Goal: Information Seeking & Learning: Learn about a topic

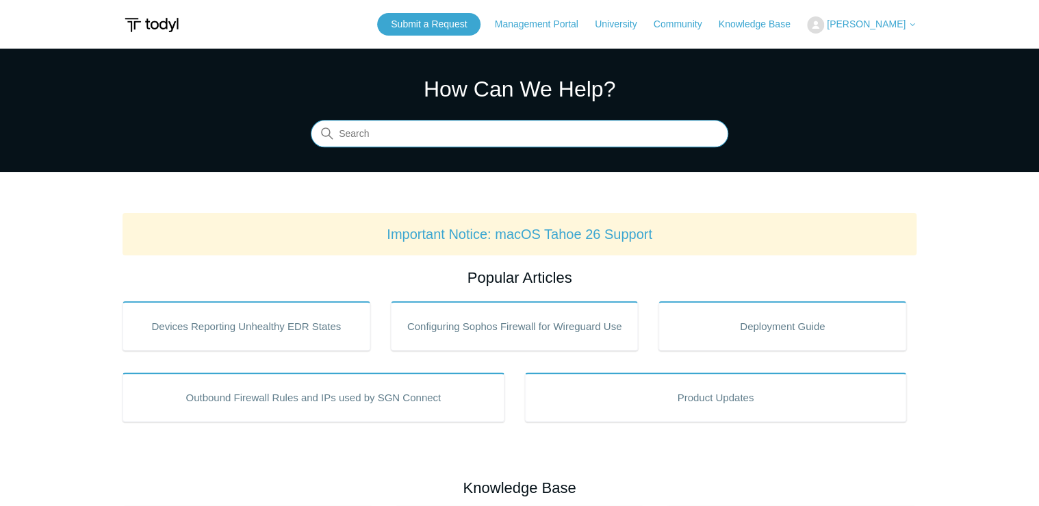
click at [405, 139] on input "Search" at bounding box center [520, 134] width 418 height 27
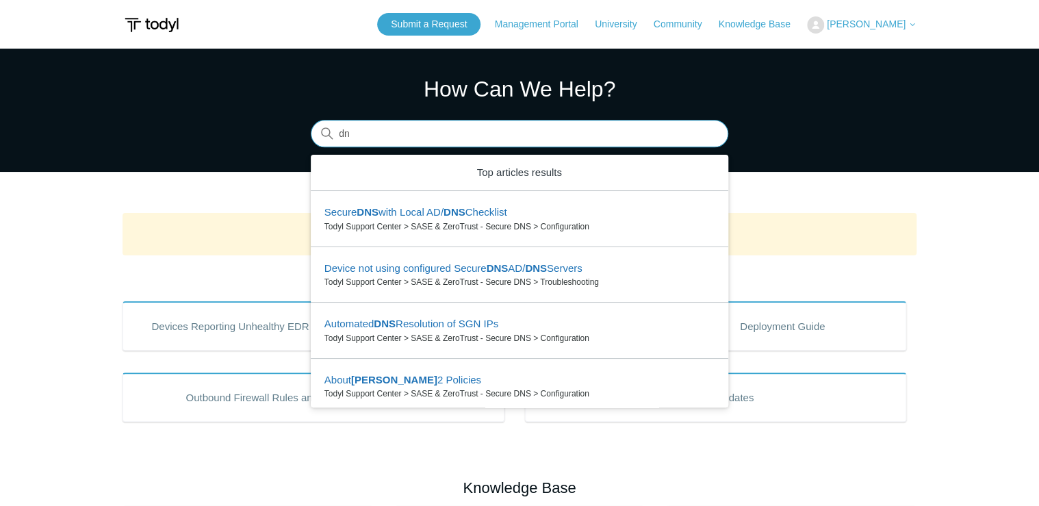
type input "d"
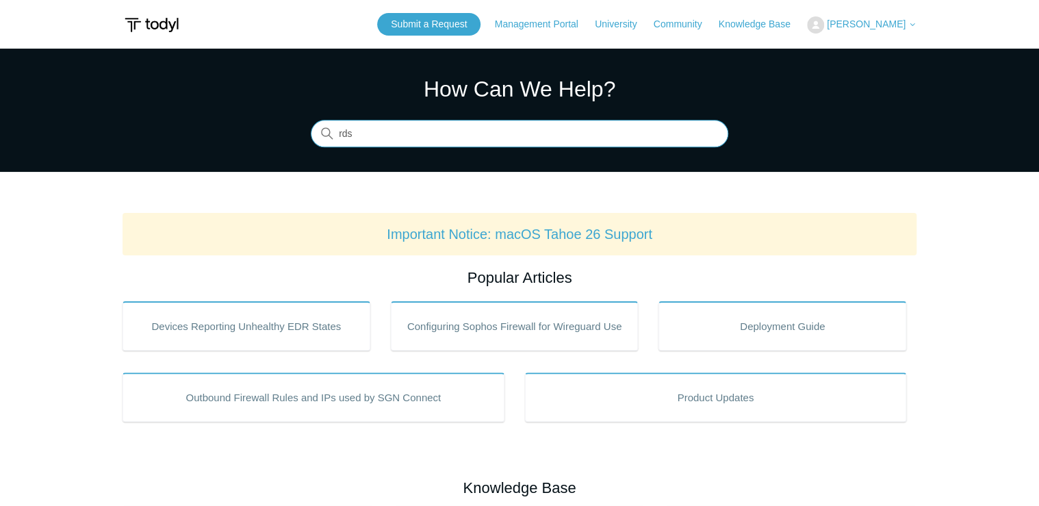
click at [422, 131] on input "rds" at bounding box center [520, 134] width 418 height 27
drag, startPoint x: 353, startPoint y: 136, endPoint x: 497, endPoint y: 153, distance: 144.7
click at [497, 153] on section "How Can We Help? Search There are no matching results in this help center. Sele…" at bounding box center [519, 110] width 1039 height 123
type input "r"
type input "t"
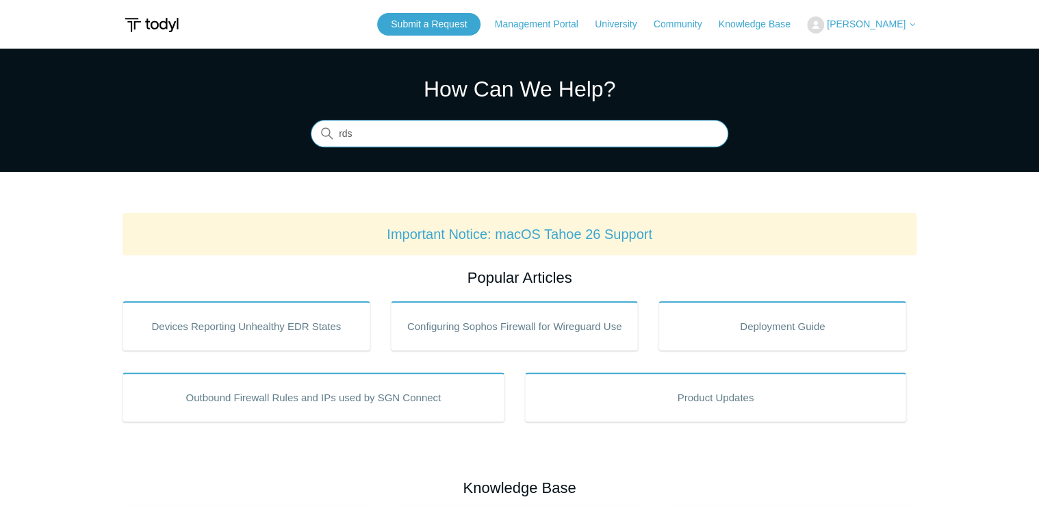
type input "rds"
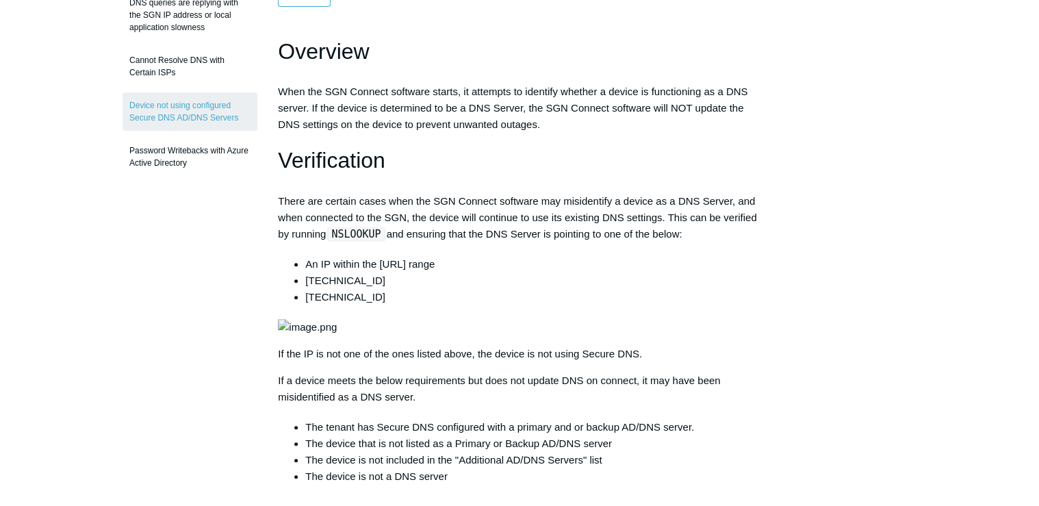
scroll to position [110, 0]
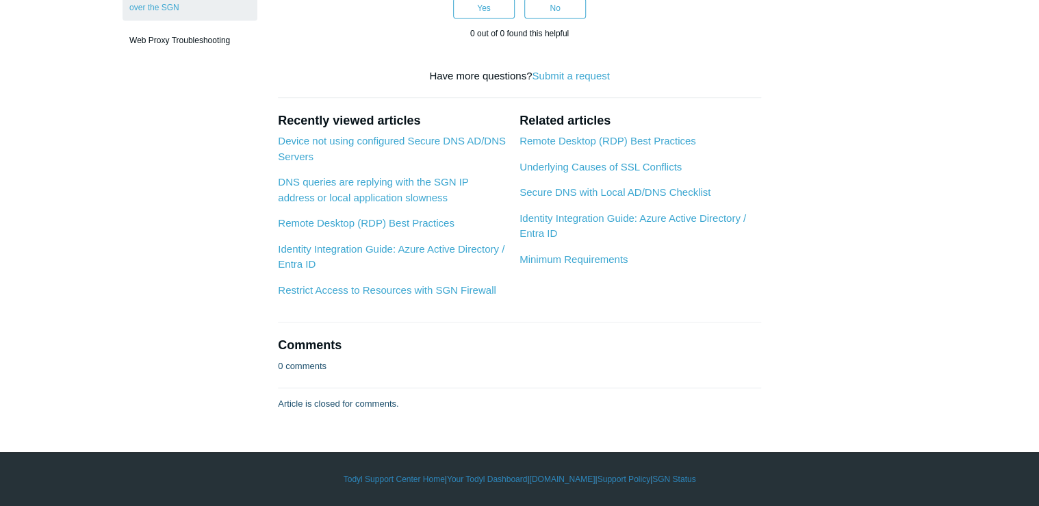
scroll to position [712, 0]
click at [416, 203] on link "DNS queries are replying with the SGN IP address or local application slowness" at bounding box center [373, 189] width 190 height 27
click at [400, 229] on link "Remote Desktop (RDP) Best Practices" at bounding box center [366, 223] width 177 height 12
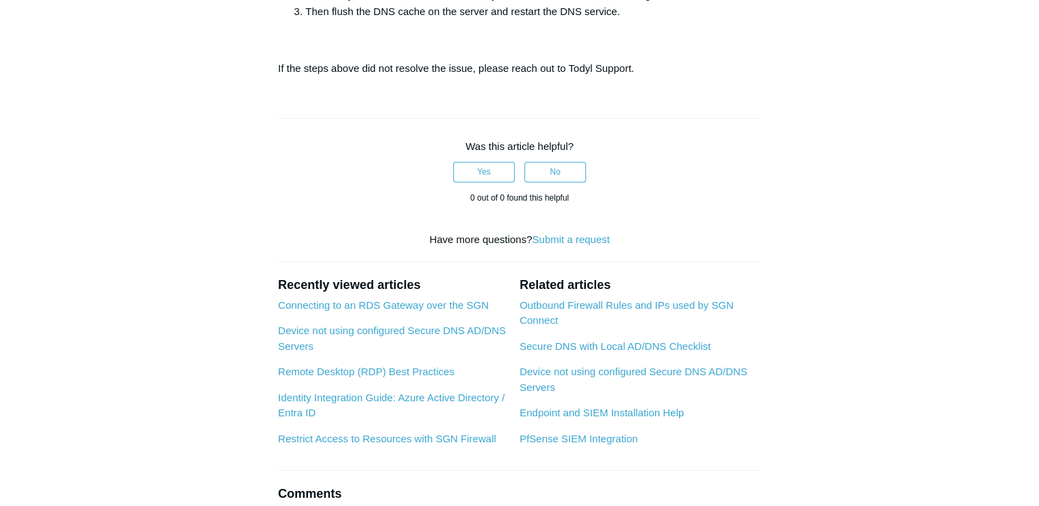
scroll to position [1096, 0]
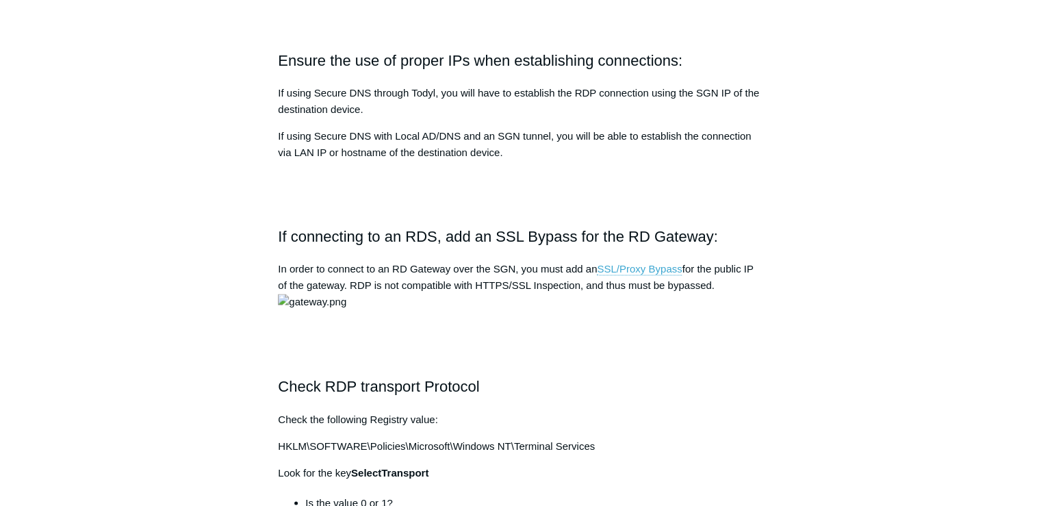
scroll to position [767, 0]
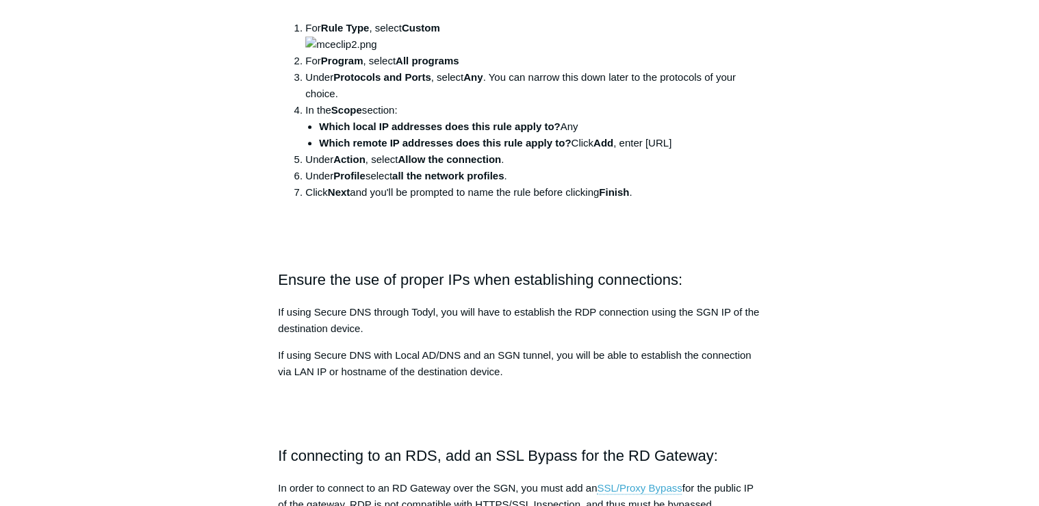
click at [160, 212] on aside "Articles in this section Product Updates Security Assessments User Guide Pricin…" at bounding box center [190, 385] width 135 height 2056
